Goal: Information Seeking & Learning: Learn about a topic

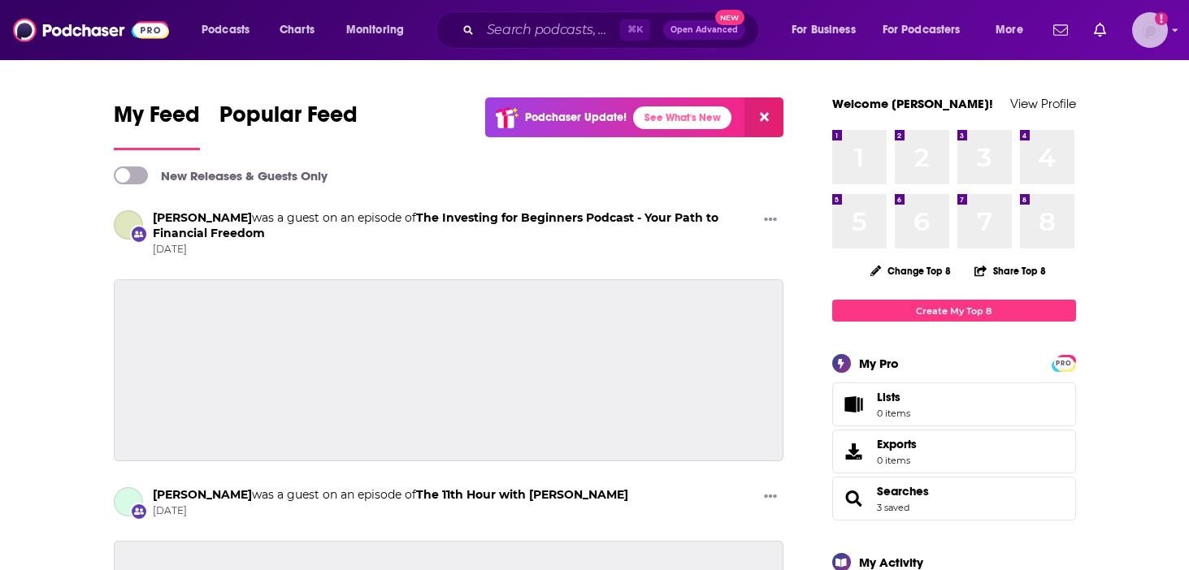
click at [1142, 33] on img "Logged in as CharlotteStaley" at bounding box center [1150, 30] width 36 height 36
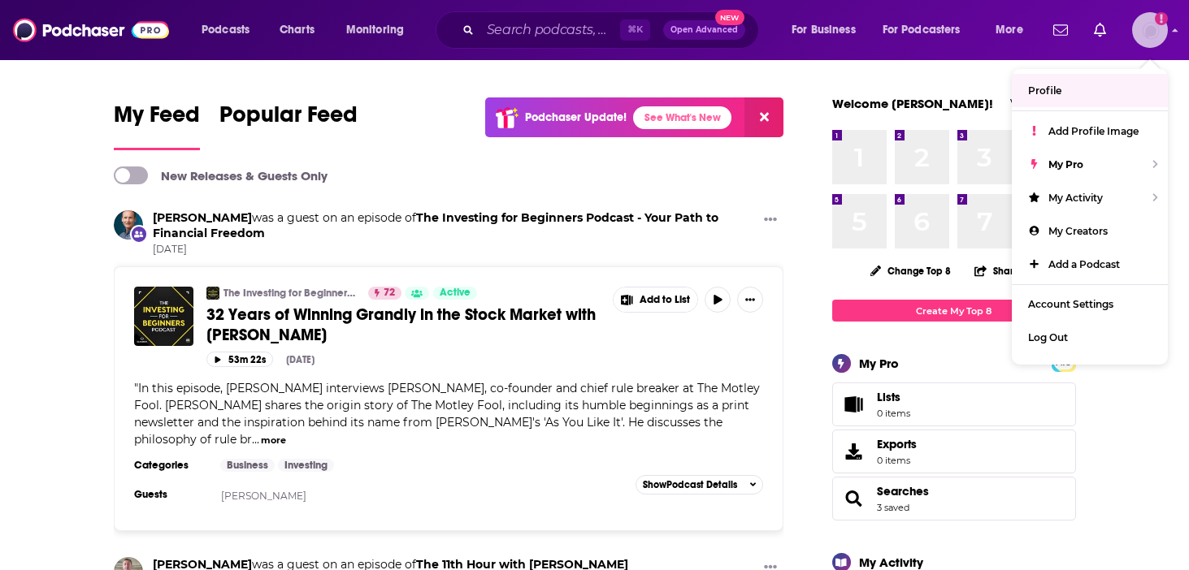
click at [1176, 35] on div "Show profile menu" at bounding box center [1175, 31] width 7 height 19
click at [1067, 88] on link "Profile" at bounding box center [1090, 90] width 156 height 33
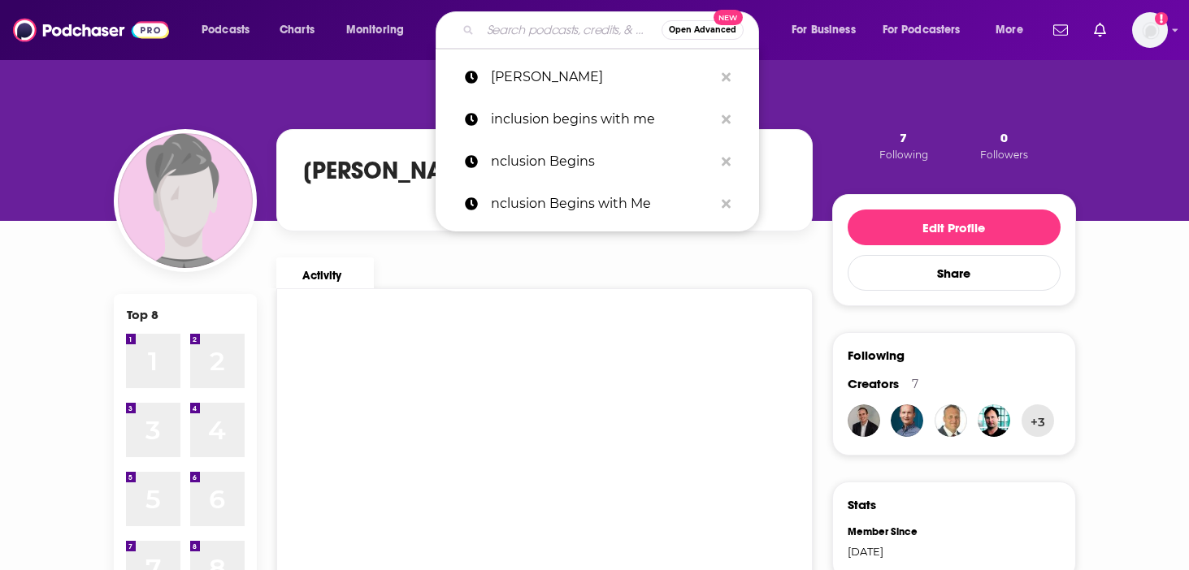
click at [488, 34] on input "Search podcasts, credits, & more..." at bounding box center [570, 30] width 181 height 26
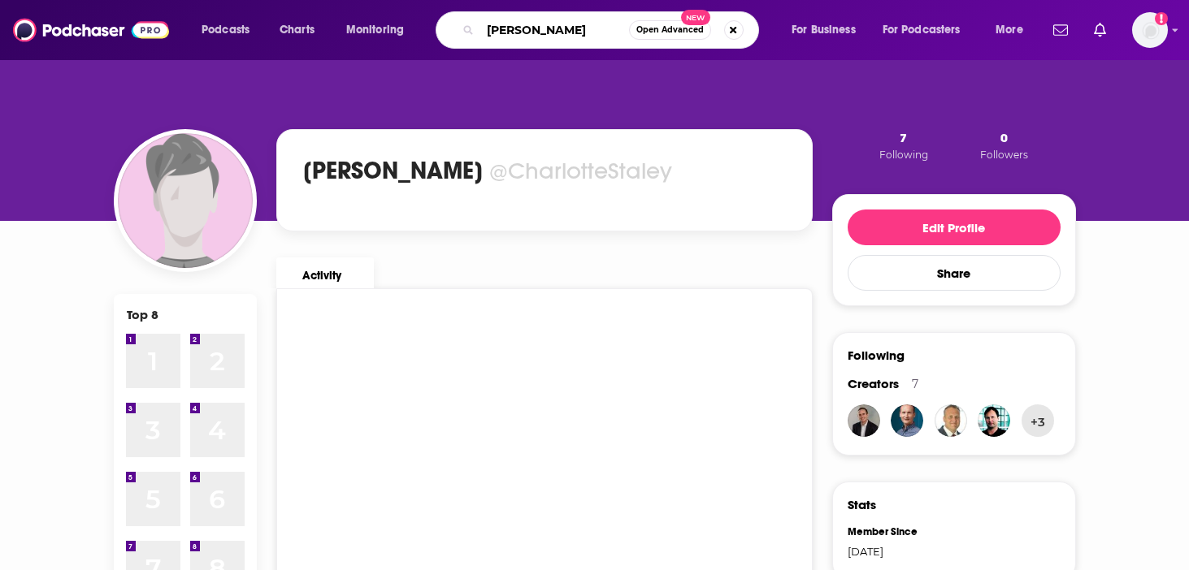
type input "[PERSON_NAME]"
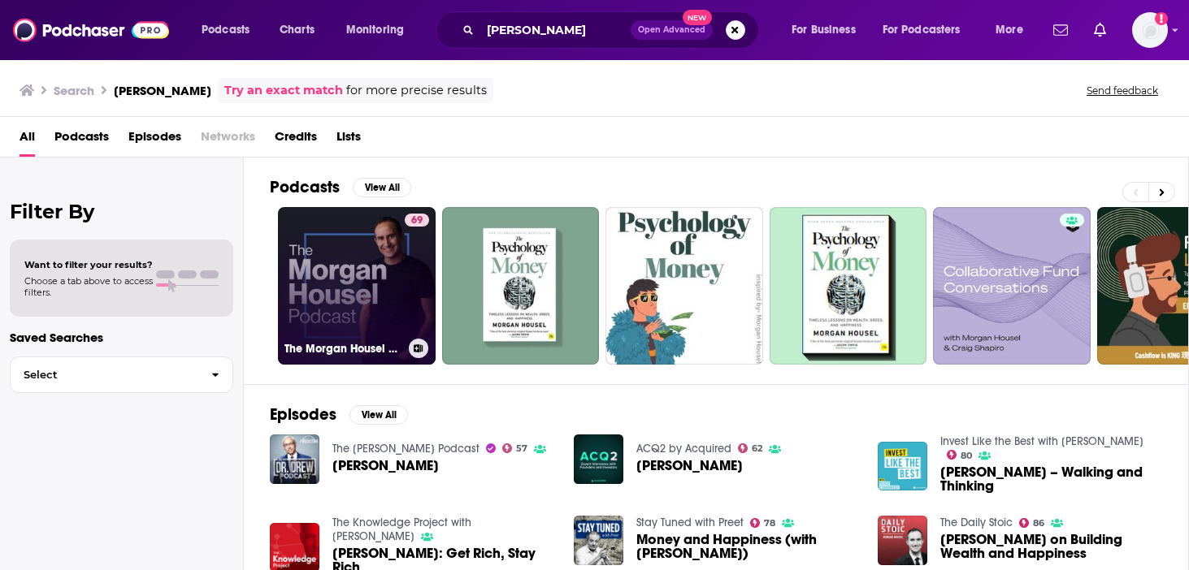
click at [319, 290] on link "69 The [PERSON_NAME] Podcast" at bounding box center [357, 286] width 158 height 158
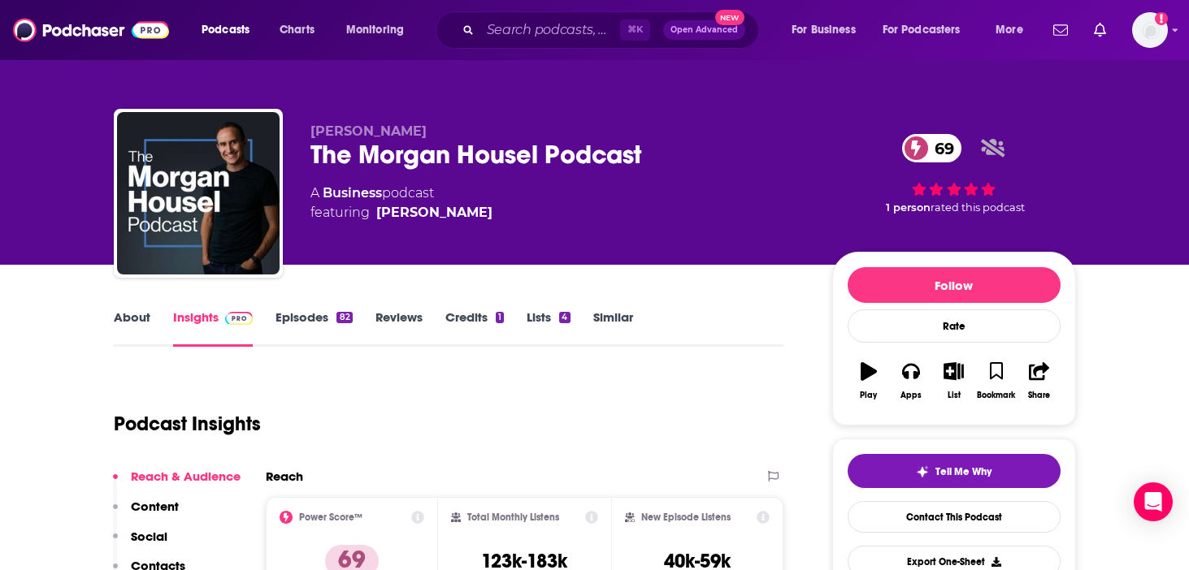
click at [310, 319] on link "Episodes 82" at bounding box center [313, 328] width 76 height 37
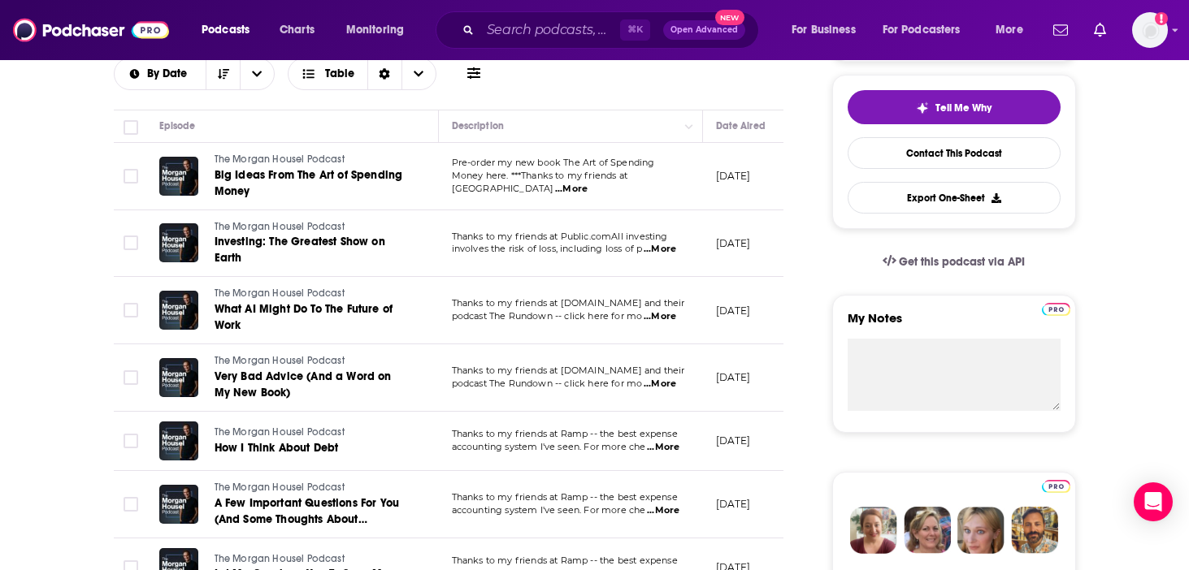
scroll to position [365, 0]
click at [588, 182] on span "...More" at bounding box center [571, 188] width 33 height 13
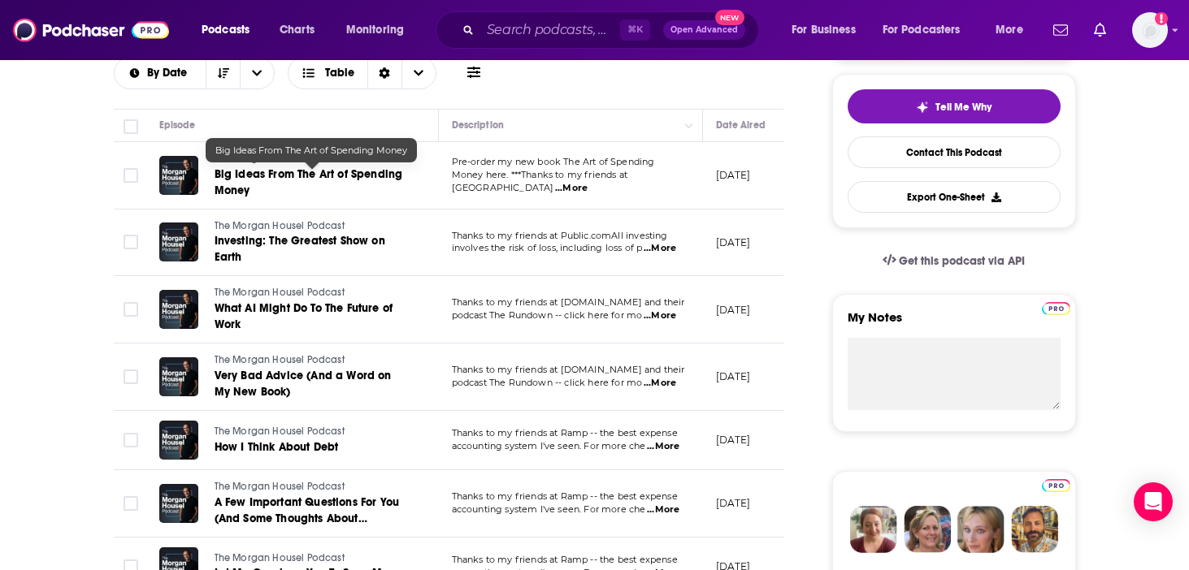
click at [317, 174] on span "Big Ideas From The Art of Spending Money" at bounding box center [309, 182] width 189 height 30
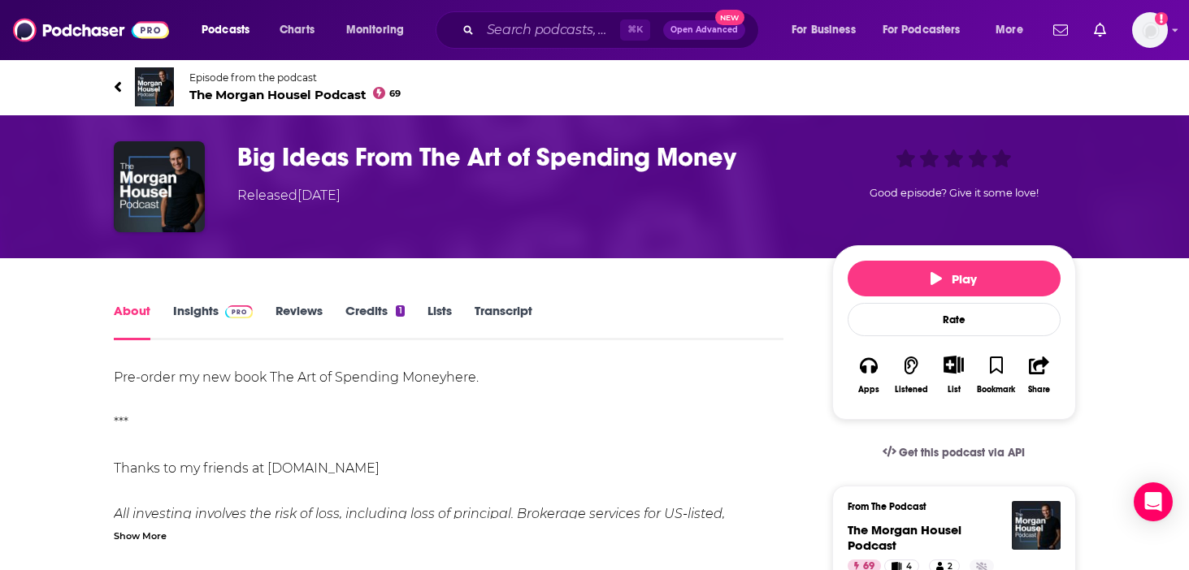
click at [193, 319] on link "Insights" at bounding box center [213, 321] width 80 height 37
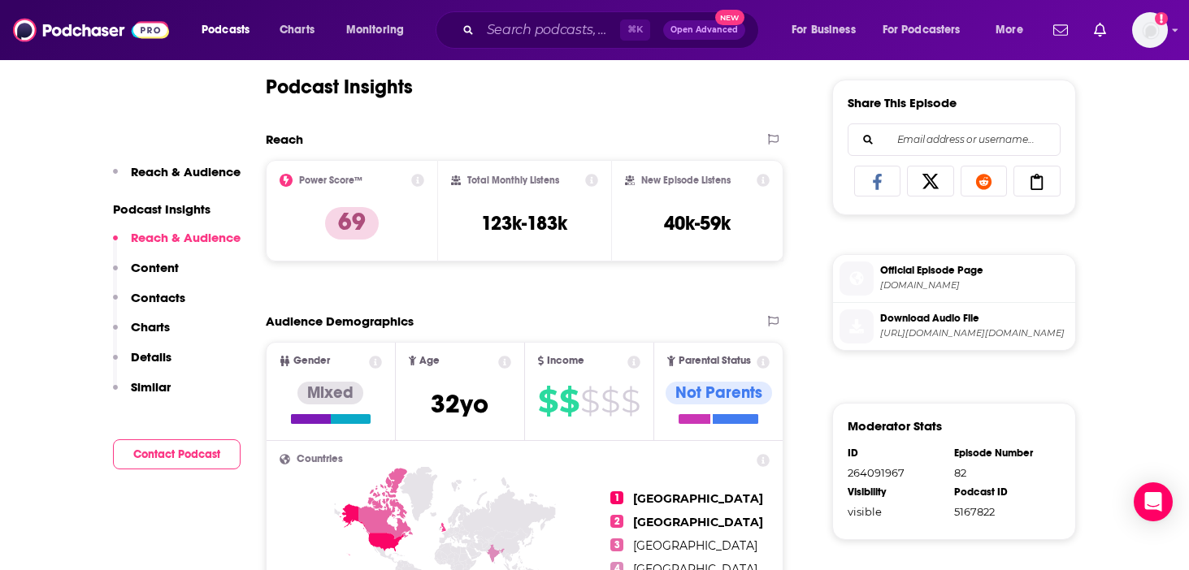
scroll to position [685, 0]
